Goal: Task Accomplishment & Management: Contribute content

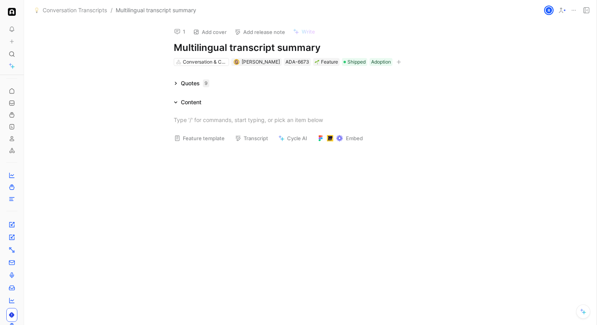
scroll to position [35, 0]
click at [101, 9] on span "Conversation Transcripts" at bounding box center [75, 10] width 64 height 9
click at [11, 53] on icon at bounding box center [12, 54] width 6 height 6
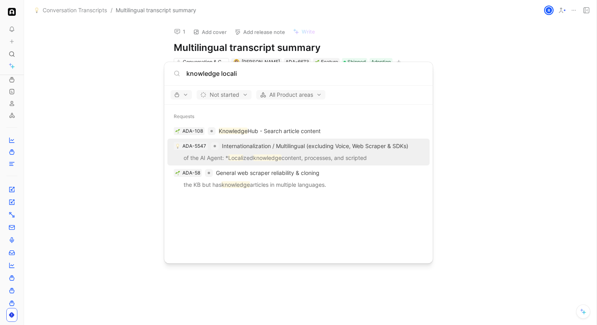
type input "knowledge locali"
click at [299, 162] on p "of the AI Agent: * Locali zed knowledge content, processes, and scripted" at bounding box center [298, 159] width 257 height 12
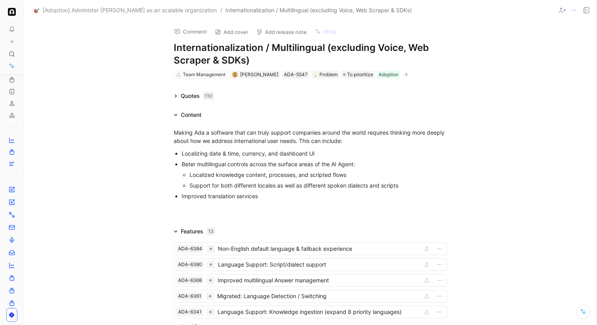
click at [150, 210] on div at bounding box center [310, 212] width 572 height 9
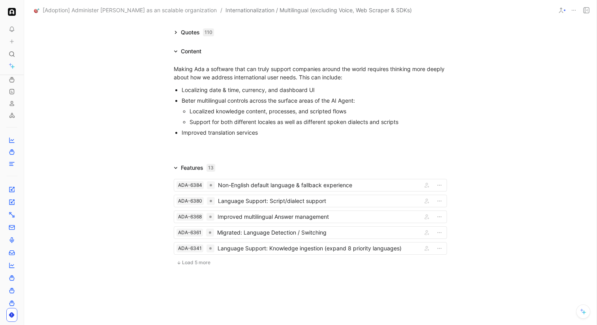
scroll to position [85, 0]
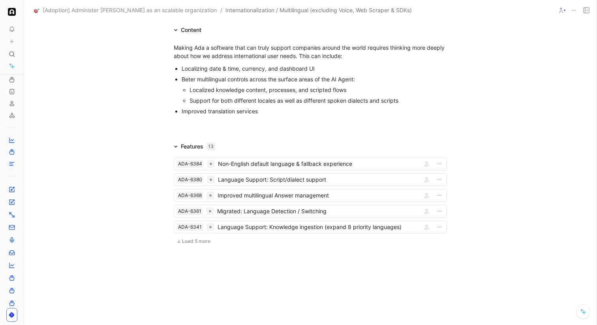
click at [208, 242] on span "Load 5 more" at bounding box center [196, 241] width 28 height 6
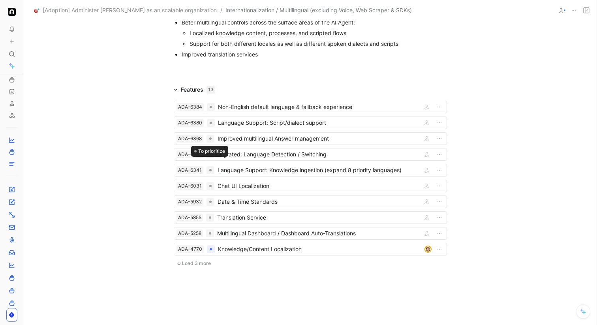
scroll to position [164, 0]
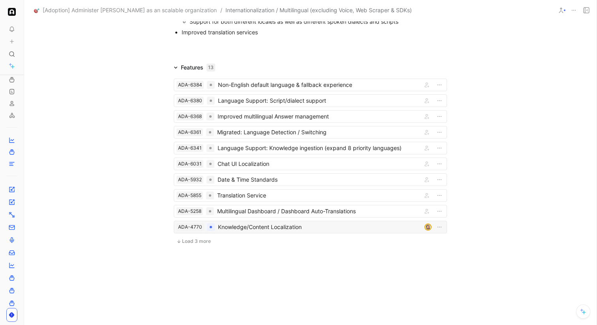
click at [241, 226] on div "Knowledge/Content Localization" at bounding box center [319, 226] width 203 height 9
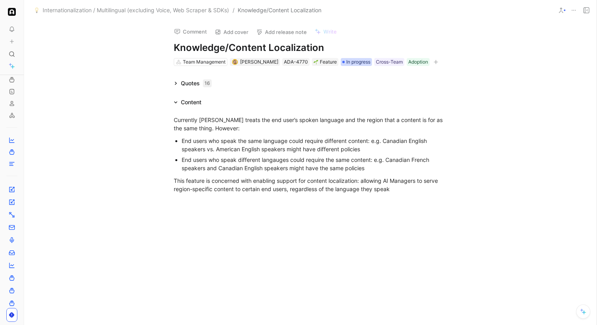
click at [346, 60] on span "In progress" at bounding box center [358, 62] width 24 height 8
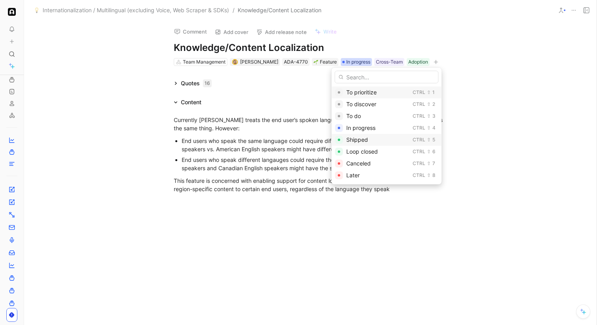
click at [354, 140] on span "Shipped" at bounding box center [357, 139] width 22 height 7
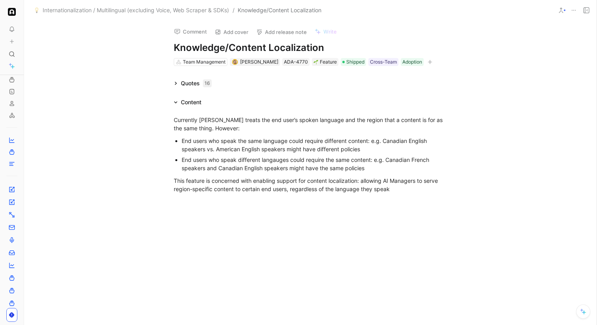
click at [179, 86] on div "Quotes 16" at bounding box center [192, 83] width 44 height 9
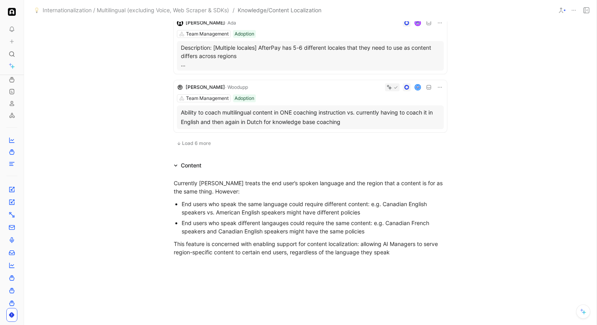
scroll to position [469, 0]
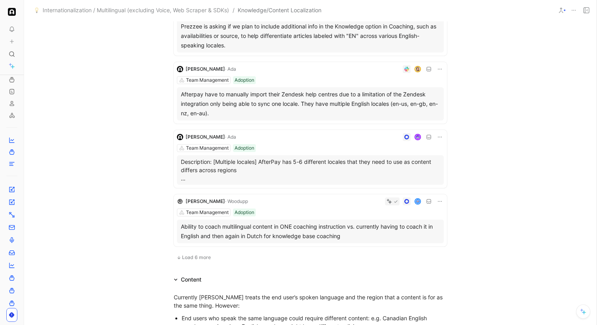
click at [200, 253] on button "Load 6 more" at bounding box center [194, 256] width 40 height 9
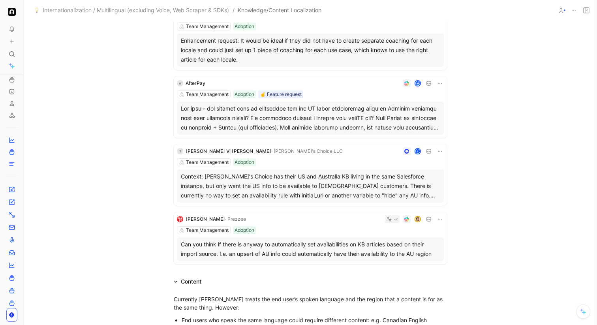
scroll to position [838, 0]
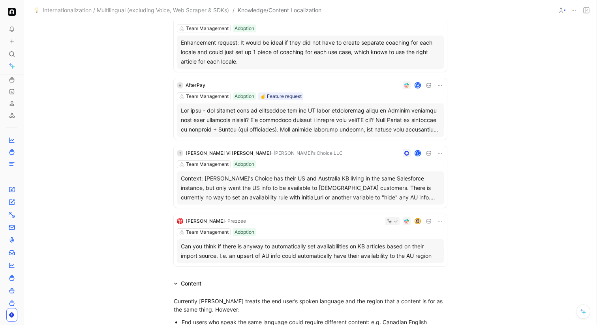
click at [200, 253] on div "Can you think if there is anyway to automatically set availabilities on KB arti…" at bounding box center [310, 250] width 259 height 19
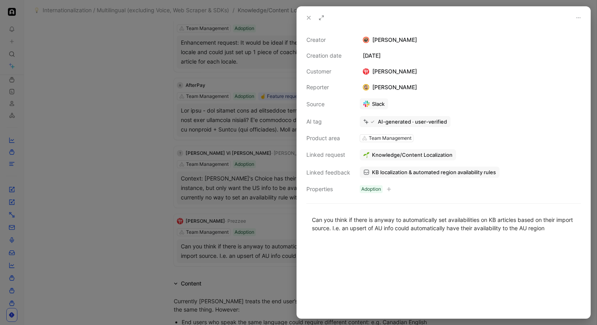
click at [377, 172] on span "KB localization & automated region availability rules" at bounding box center [434, 171] width 124 height 7
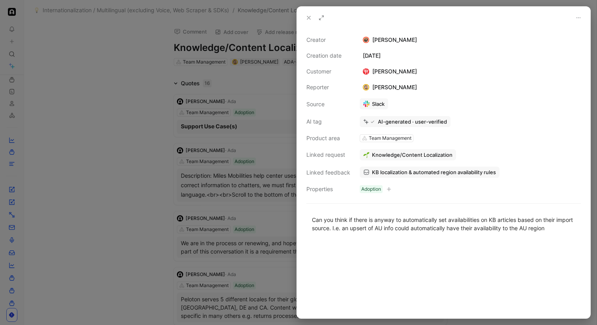
click at [180, 139] on div at bounding box center [298, 162] width 597 height 325
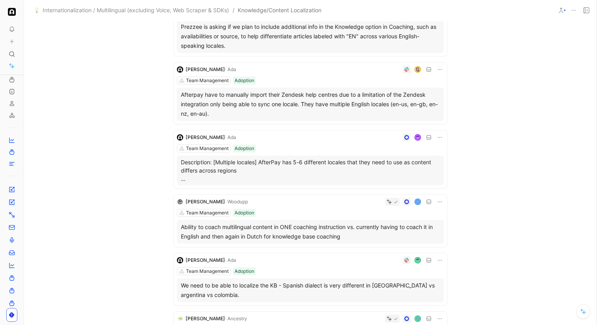
scroll to position [491, 0]
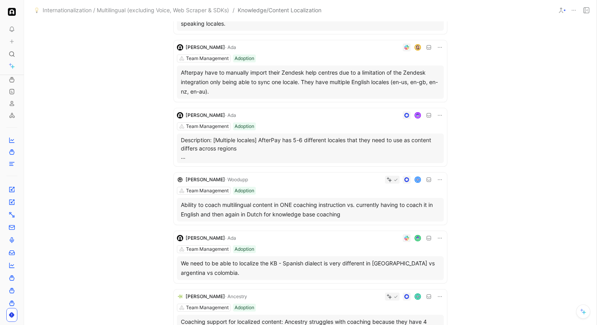
click at [440, 114] on icon at bounding box center [439, 115] width 6 height 6
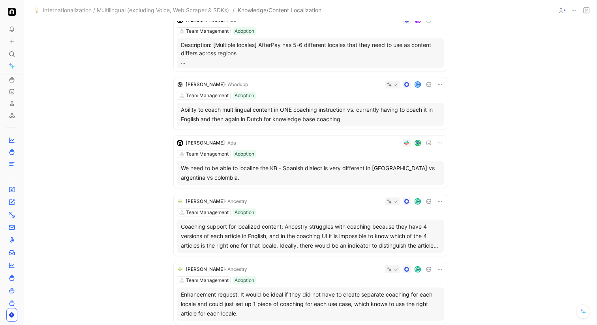
scroll to position [587, 0]
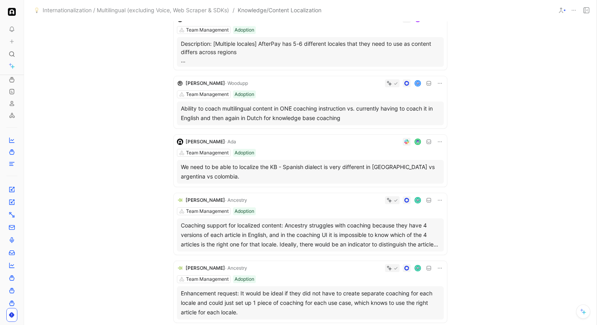
click at [328, 88] on div "[PERSON_NAME] · Woodupp Team Management Adoption Ability to coach multilingual …" at bounding box center [310, 102] width 273 height 52
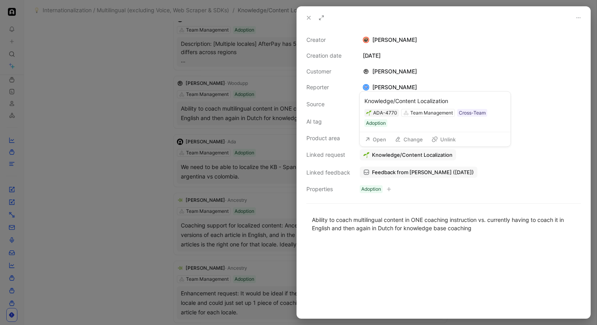
click at [389, 153] on span "Knowledge/Content Localization" at bounding box center [412, 154] width 80 height 7
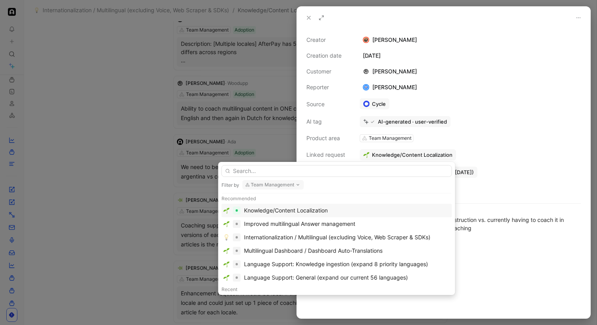
scroll to position [14, 0]
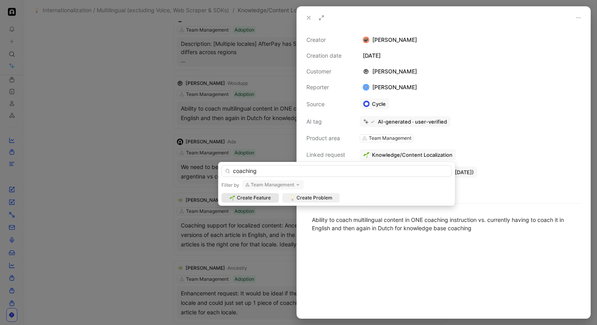
type input "coaching"
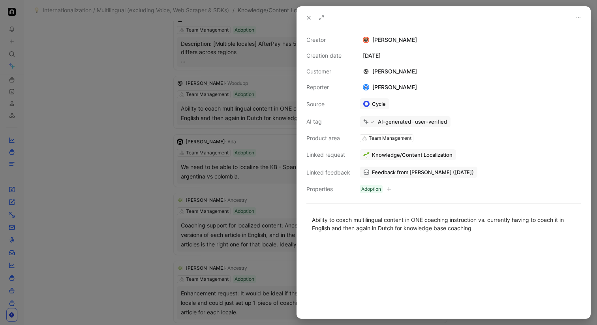
click at [270, 177] on div at bounding box center [298, 162] width 597 height 325
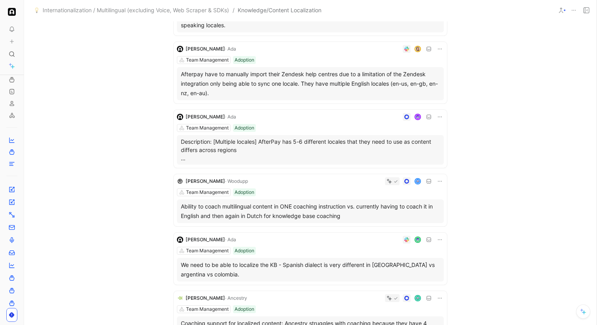
scroll to position [478, 0]
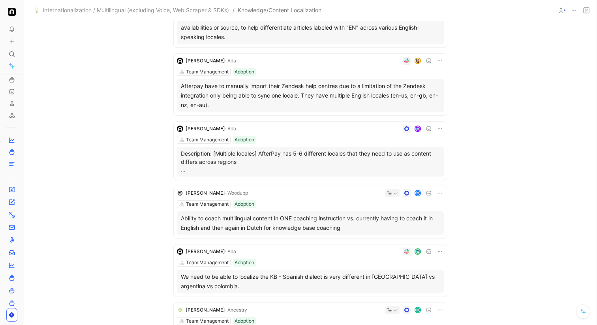
click at [436, 126] on icon at bounding box center [439, 128] width 6 height 6
click at [410, 178] on span "Delete quote" at bounding box center [414, 178] width 33 height 7
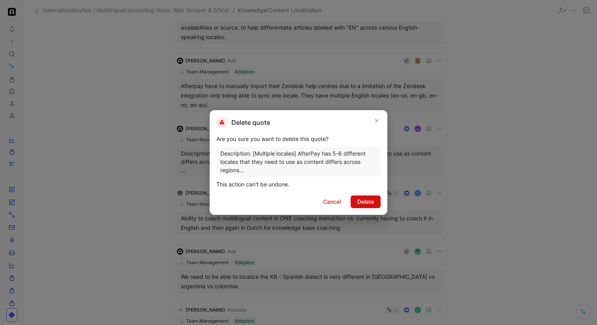
click at [364, 202] on span "Delete" at bounding box center [365, 201] width 17 height 9
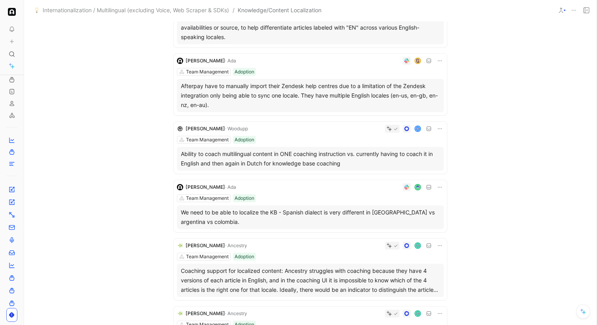
scroll to position [417, 0]
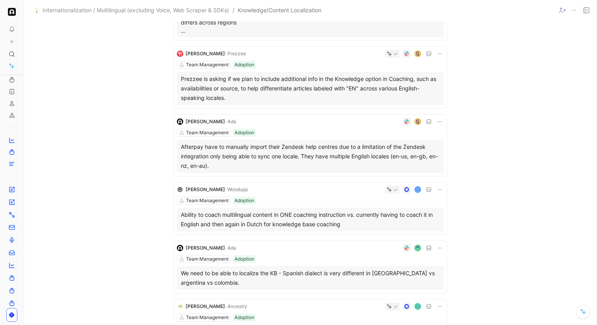
click at [437, 120] on icon at bounding box center [439, 121] width 6 height 6
click at [403, 172] on span "Delete quote" at bounding box center [414, 171] width 33 height 7
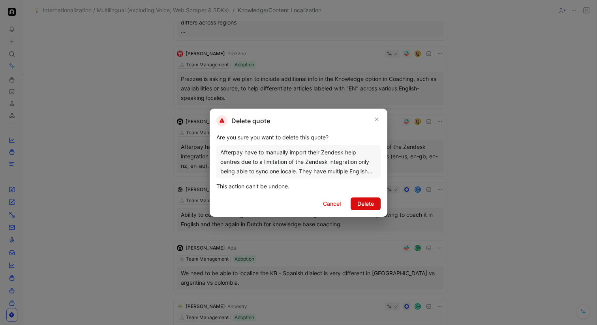
click at [362, 200] on span "Delete" at bounding box center [365, 203] width 17 height 9
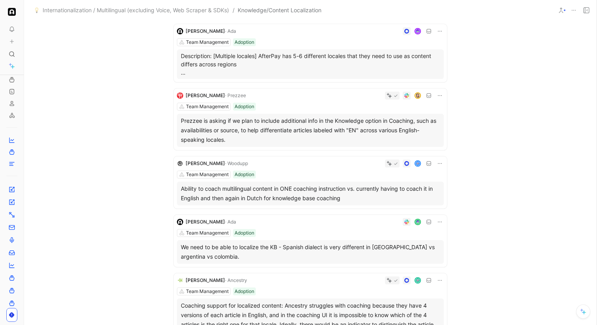
scroll to position [346, 0]
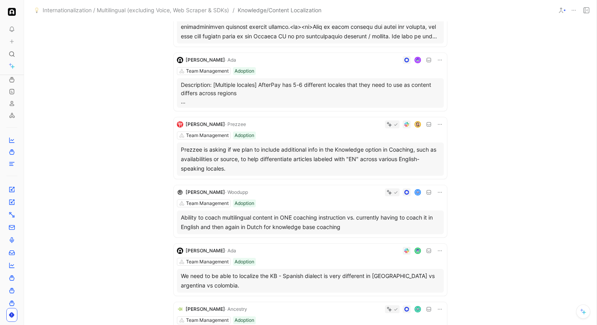
click at [440, 125] on icon at bounding box center [439, 124] width 6 height 6
click at [419, 175] on span "Delete quote" at bounding box center [414, 174] width 33 height 7
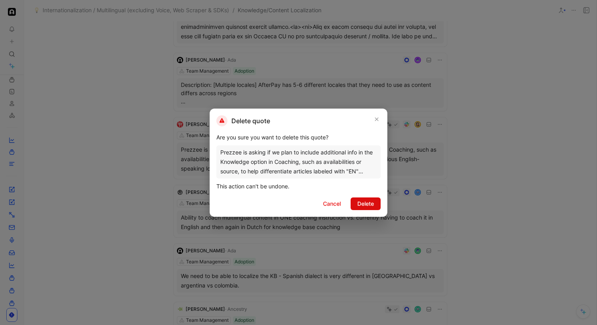
click at [367, 204] on span "Delete" at bounding box center [365, 203] width 17 height 9
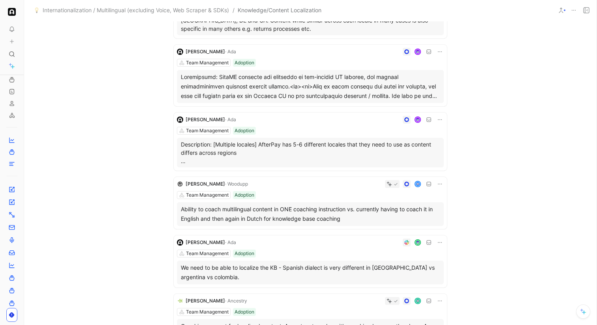
scroll to position [237, 0]
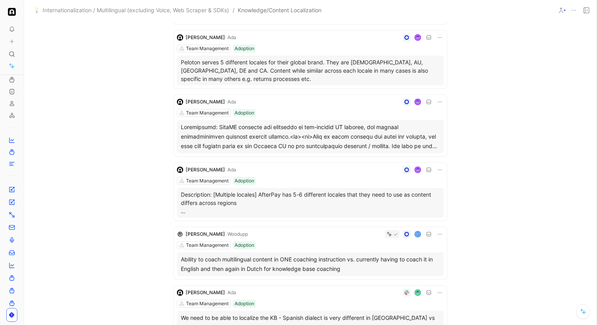
click at [440, 168] on icon at bounding box center [439, 169] width 6 height 6
click at [412, 218] on span "Delete quote" at bounding box center [414, 219] width 33 height 7
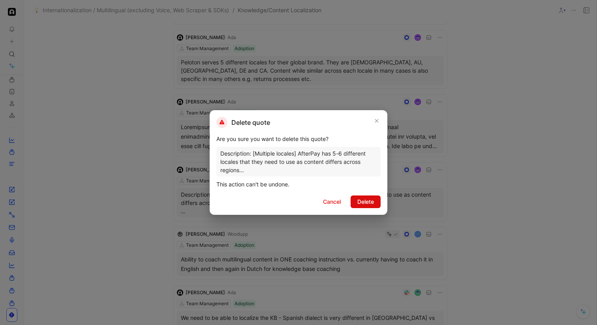
click at [374, 198] on button "Delete" at bounding box center [365, 201] width 30 height 13
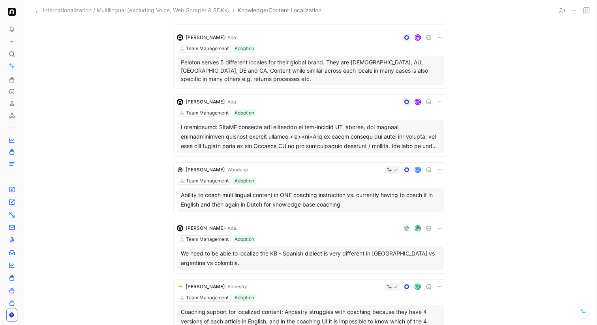
scroll to position [175, 0]
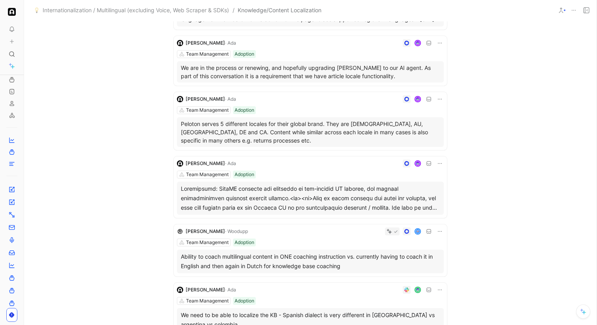
click at [437, 162] on icon at bounding box center [439, 163] width 6 height 6
click at [407, 213] on span "Delete quote" at bounding box center [414, 213] width 33 height 7
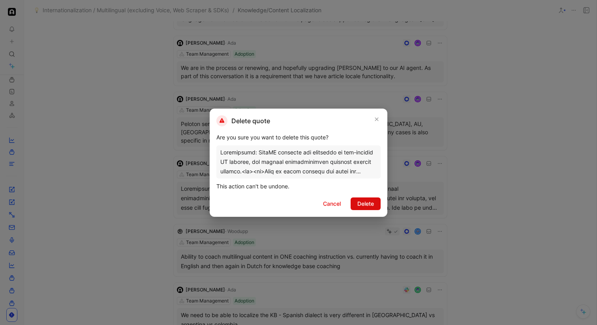
click at [363, 203] on span "Delete" at bounding box center [365, 203] width 17 height 9
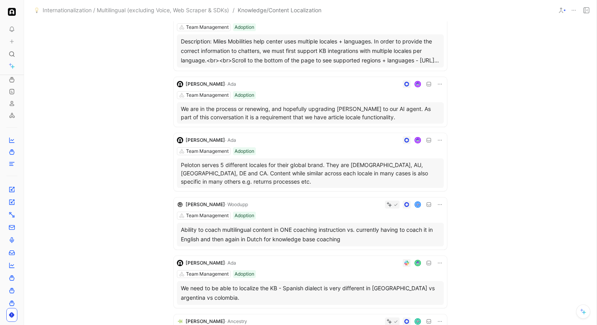
scroll to position [124, 0]
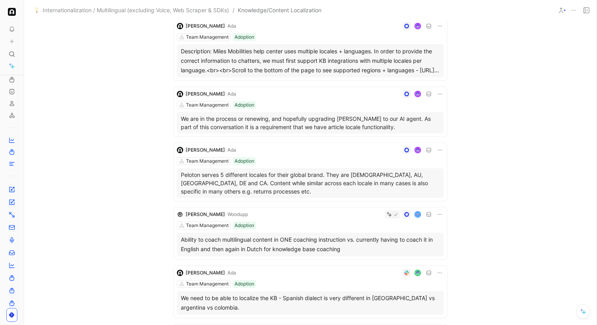
click at [438, 153] on icon at bounding box center [439, 150] width 6 height 6
click at [421, 200] on span "Delete quote" at bounding box center [414, 199] width 33 height 7
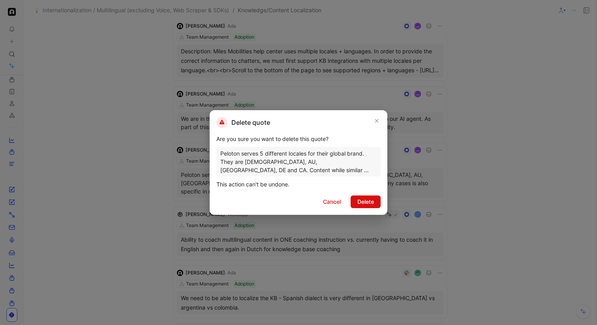
click at [374, 202] on button "Delete" at bounding box center [365, 201] width 30 height 13
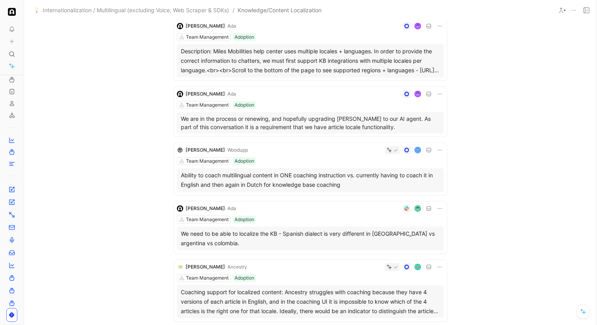
scroll to position [111, 0]
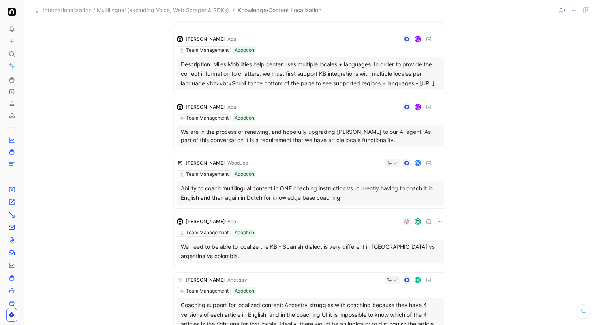
click at [435, 131] on p "We are in the process or renewing, and hopefully upgrading [PERSON_NAME] to our…" at bounding box center [310, 135] width 259 height 17
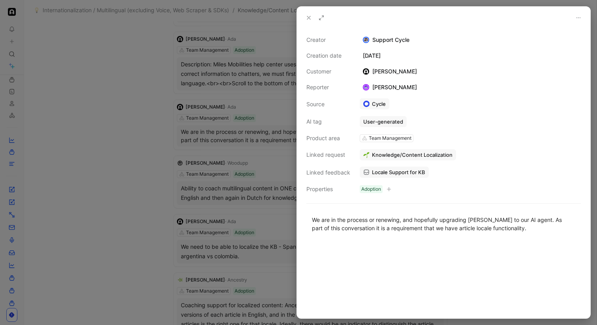
click at [221, 121] on div at bounding box center [298, 162] width 597 height 325
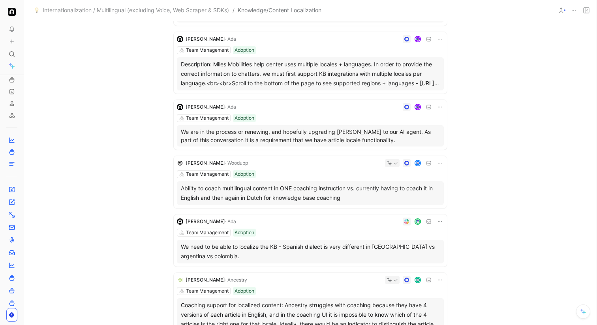
click at [440, 105] on icon at bounding box center [439, 107] width 6 height 6
click at [424, 160] on div "Delete quote" at bounding box center [418, 156] width 41 height 9
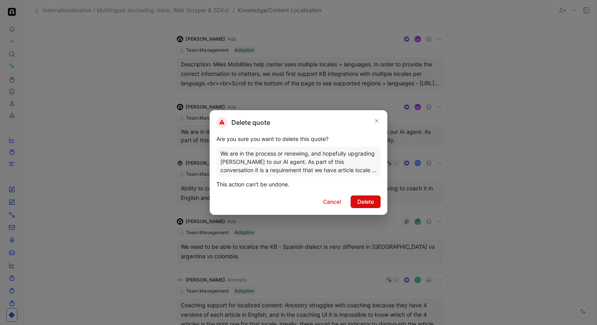
click at [374, 202] on button "Delete" at bounding box center [365, 201] width 30 height 13
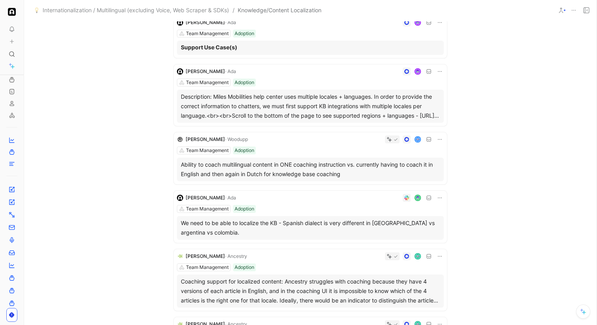
scroll to position [62, 0]
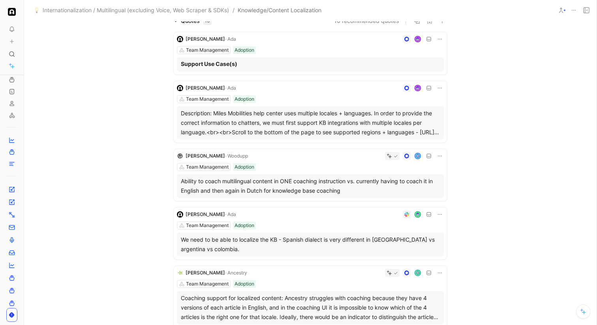
click at [394, 127] on div "Description: Miles Mobilities help center uses multiple locales + languages. In…" at bounding box center [310, 122] width 259 height 28
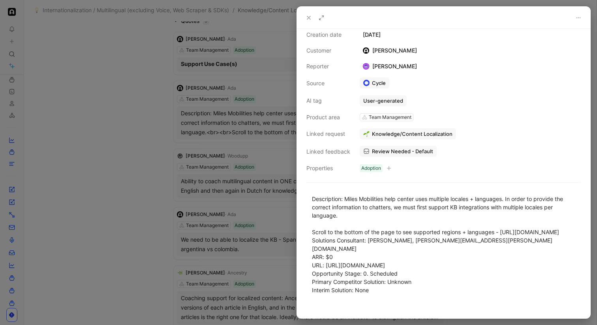
scroll to position [56, 0]
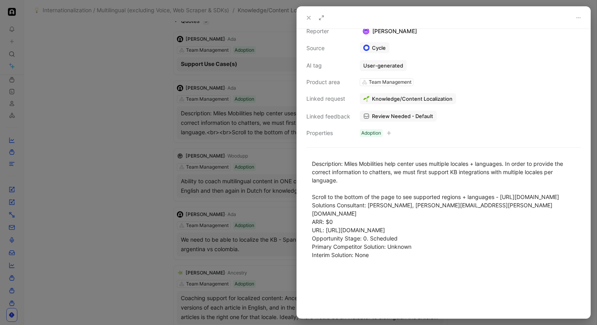
click at [264, 164] on div at bounding box center [298, 162] width 597 height 325
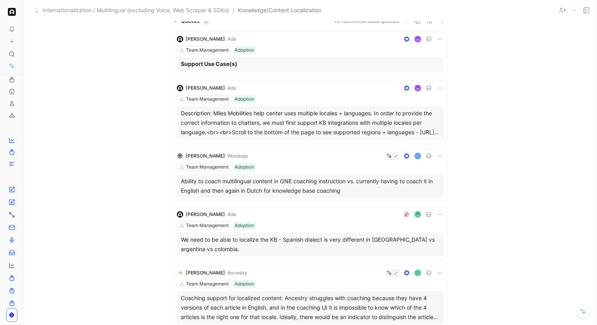
click at [438, 87] on icon at bounding box center [439, 88] width 6 height 6
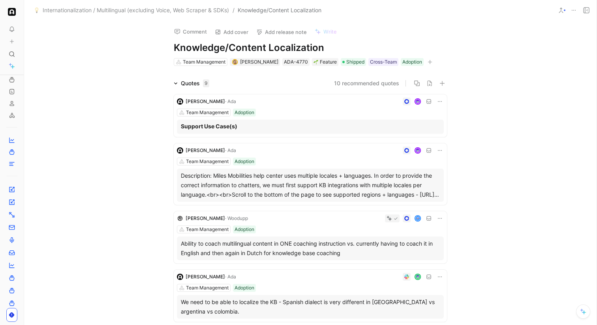
click at [384, 123] on p "Support Use Case(s)" at bounding box center [310, 126] width 259 height 8
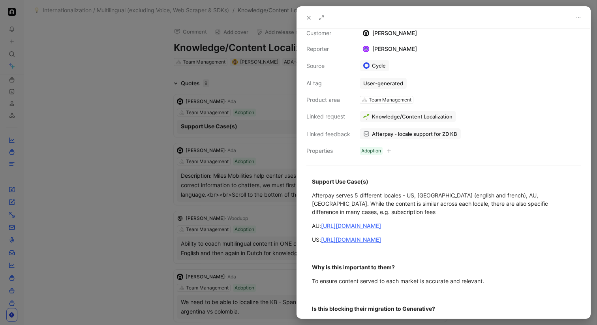
scroll to position [82, 0]
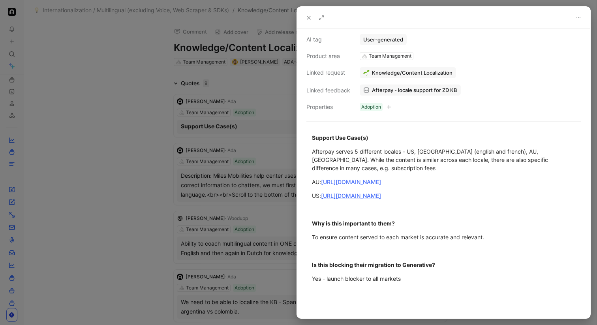
click at [232, 149] on div at bounding box center [298, 162] width 597 height 325
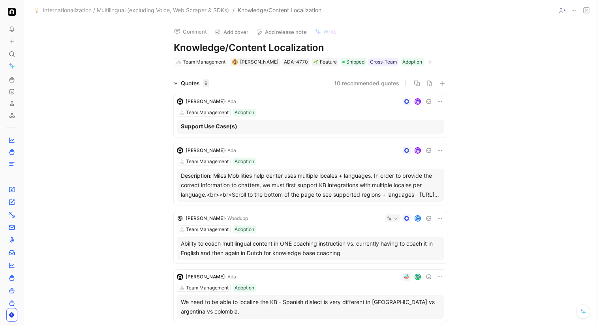
click at [442, 101] on icon at bounding box center [439, 101] width 6 height 6
click at [420, 154] on span "Delete quote" at bounding box center [414, 151] width 33 height 7
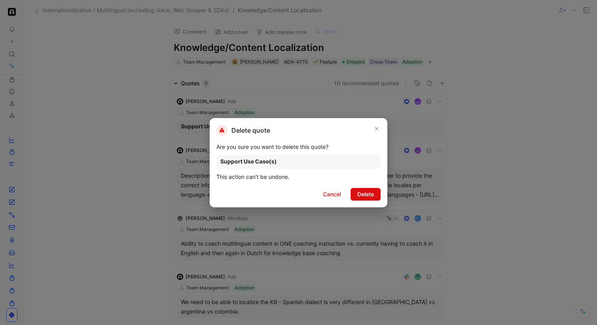
click at [371, 199] on button "Delete" at bounding box center [365, 194] width 30 height 13
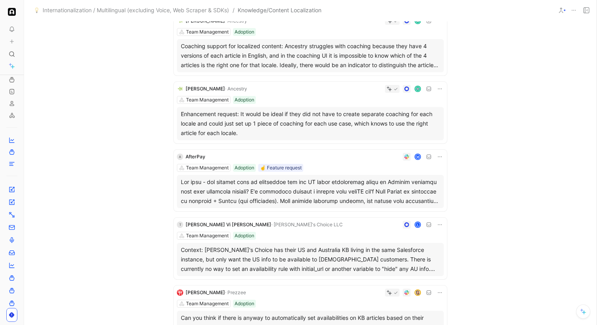
scroll to position [451, 0]
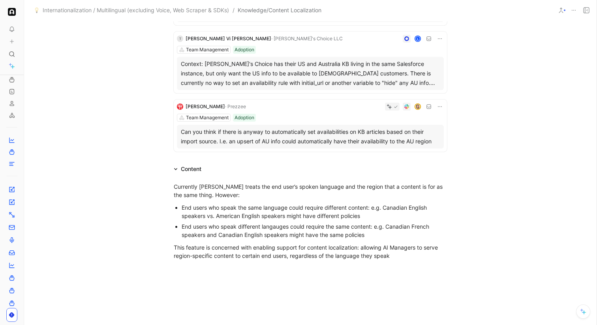
click at [361, 114] on div "Team Management Adoption" at bounding box center [310, 118] width 267 height 8
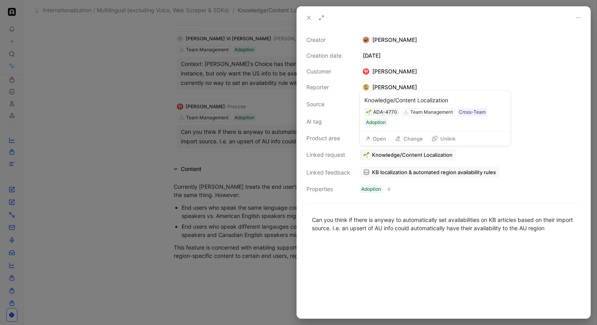
click at [444, 140] on button "Unlink" at bounding box center [443, 138] width 31 height 11
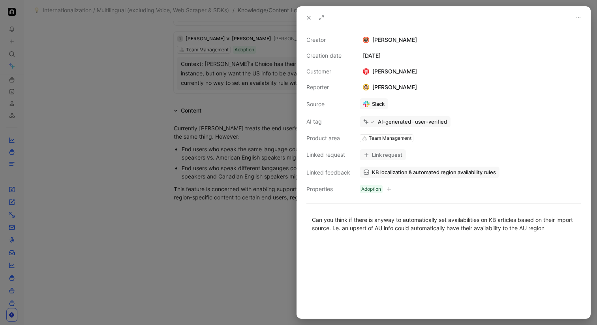
click at [393, 153] on button "Link request" at bounding box center [382, 154] width 46 height 11
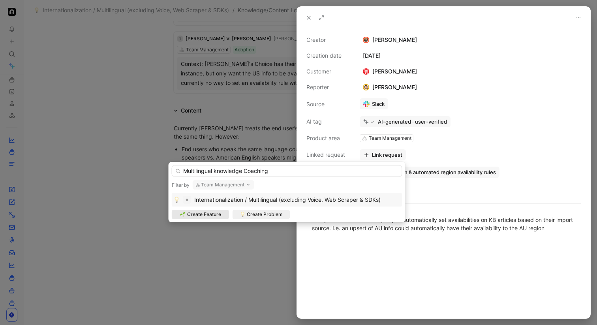
type input "Multilingual knowledge Coaching"
click at [215, 215] on span "Create Feature" at bounding box center [204, 214] width 34 height 8
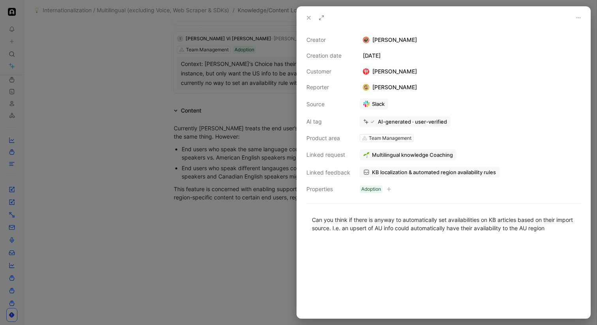
click at [215, 216] on div at bounding box center [298, 162] width 597 height 325
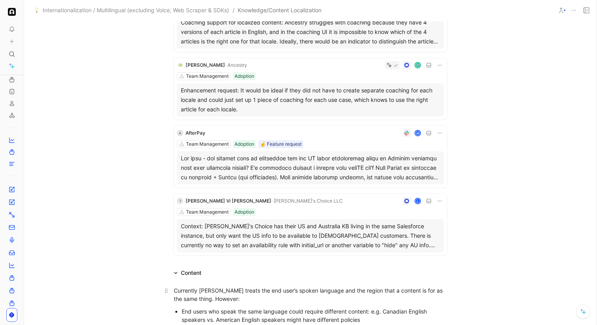
scroll to position [266, 0]
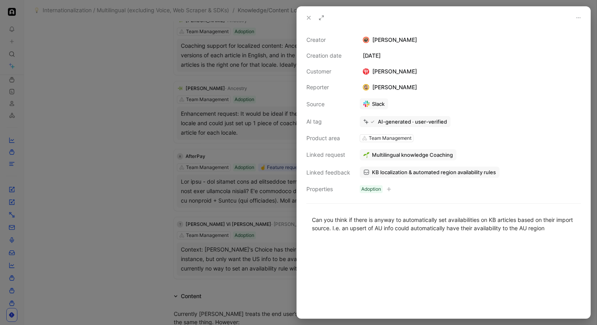
click at [156, 91] on div at bounding box center [298, 162] width 597 height 325
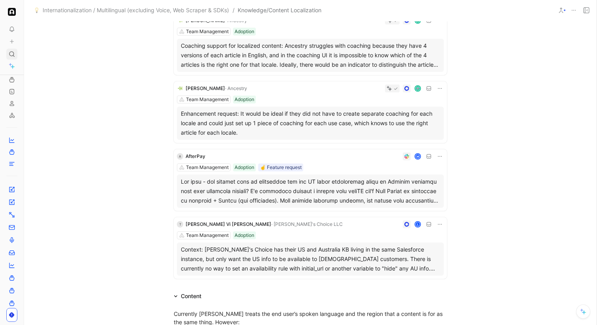
click at [12, 54] on icon at bounding box center [12, 54] width 6 height 6
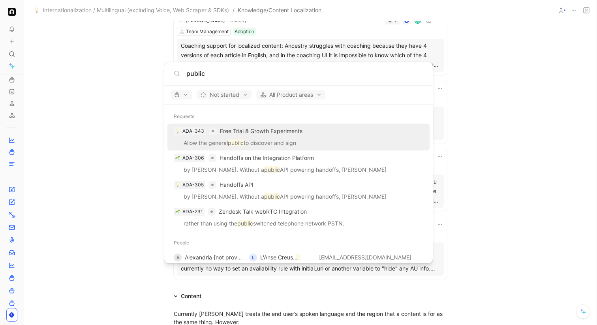
type input "public"
